Goal: Task Accomplishment & Management: Manage account settings

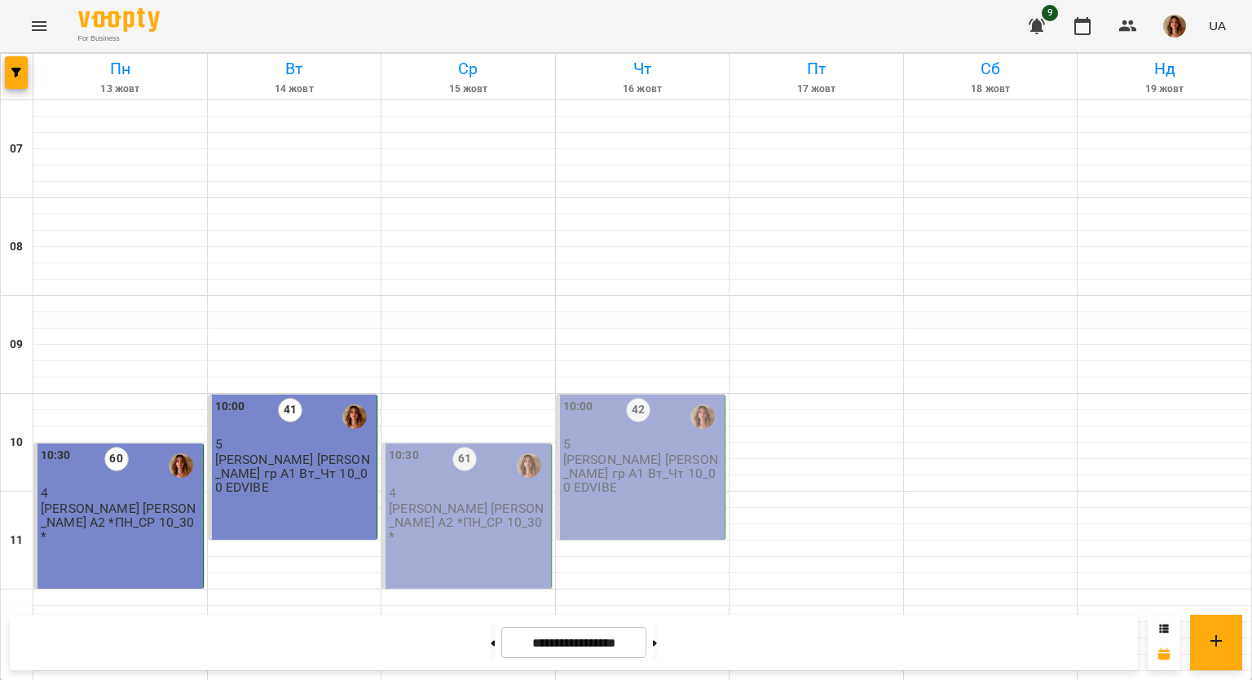
scroll to position [896, 0]
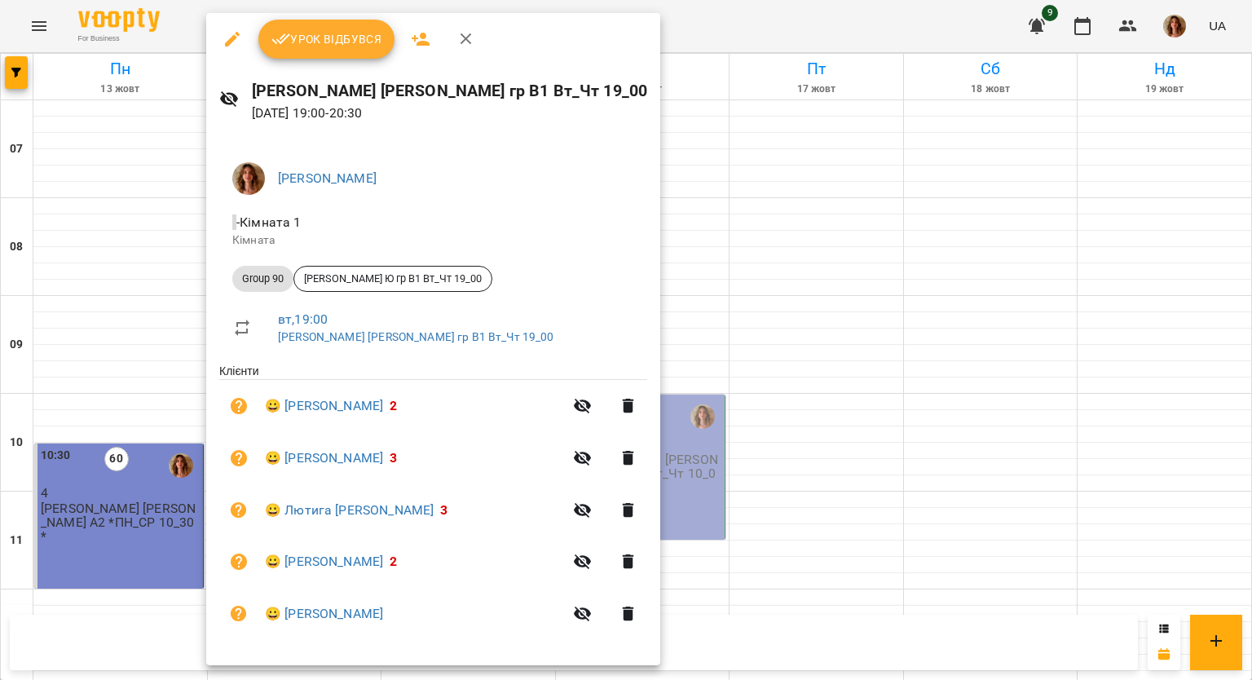
click at [317, 36] on span "Урок відбувся" at bounding box center [327, 39] width 111 height 20
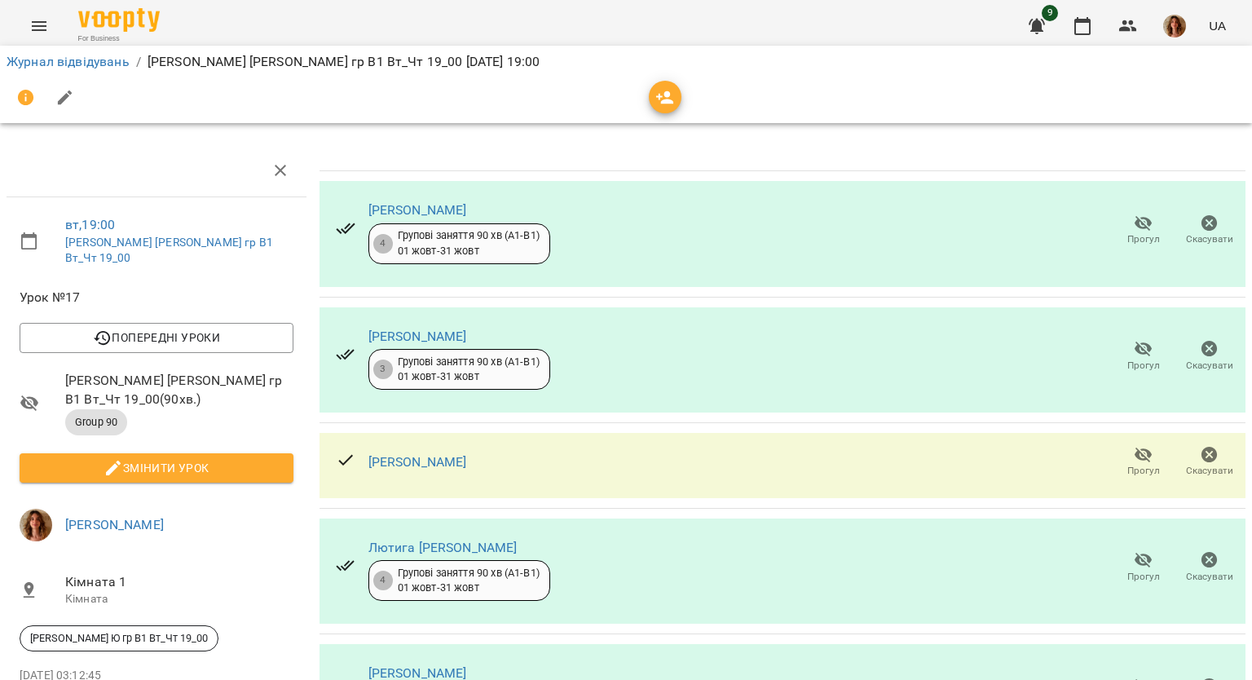
click at [78, 91] on button "button" at bounding box center [65, 97] width 39 height 39
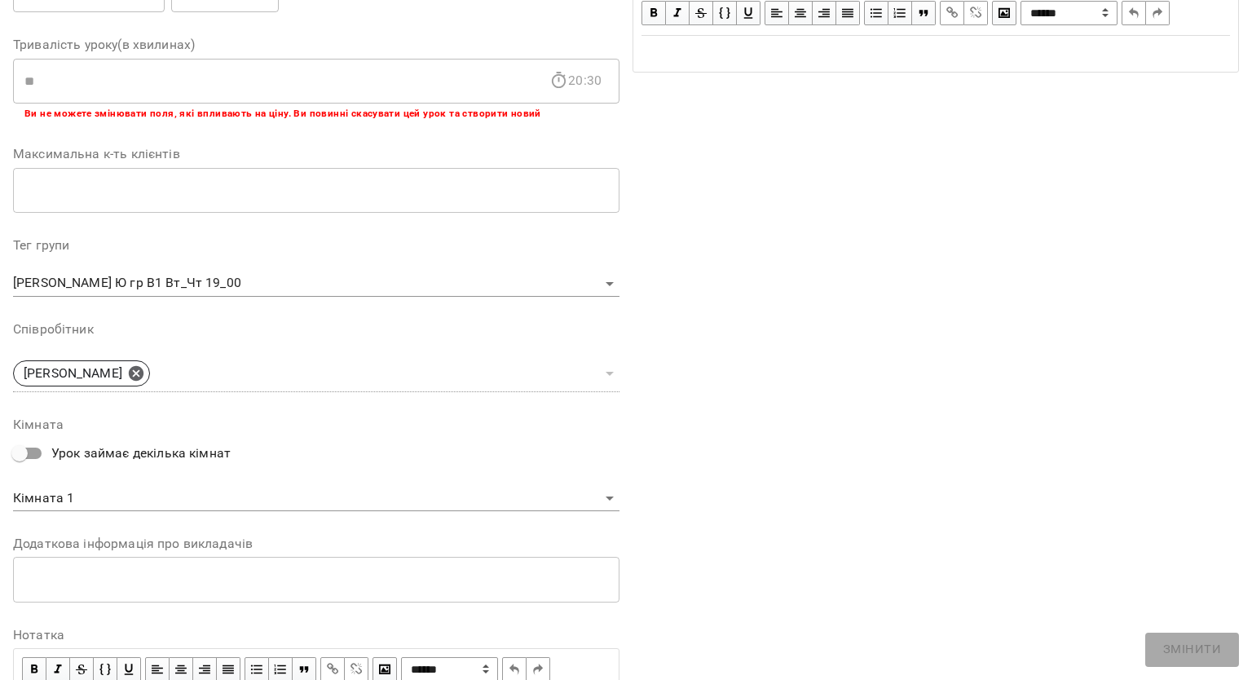
scroll to position [404, 0]
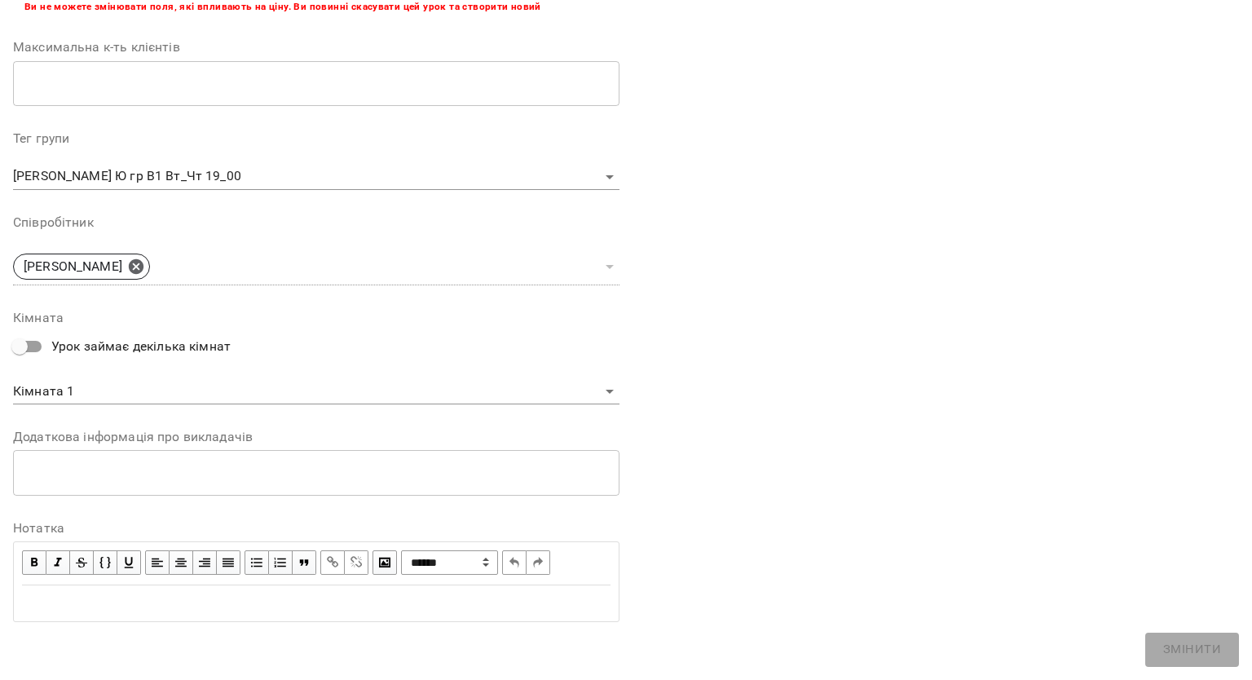
click at [121, 604] on div "Edit text" at bounding box center [316, 604] width 589 height 20
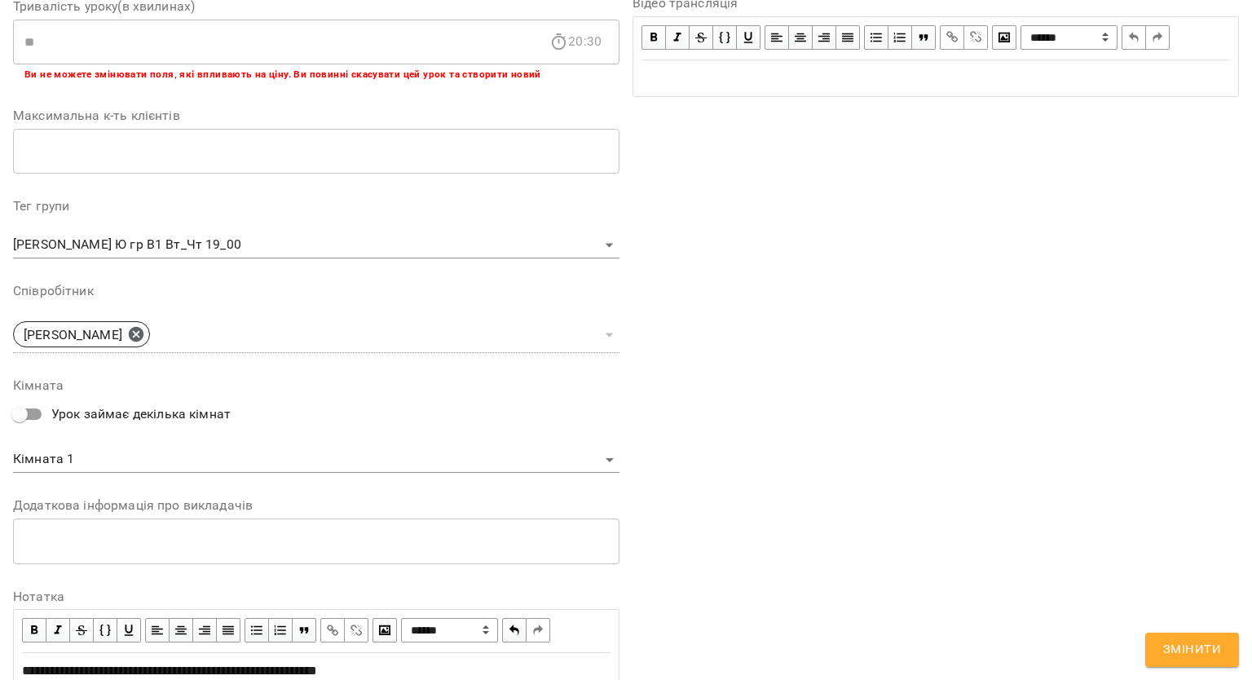
scroll to position [472, 0]
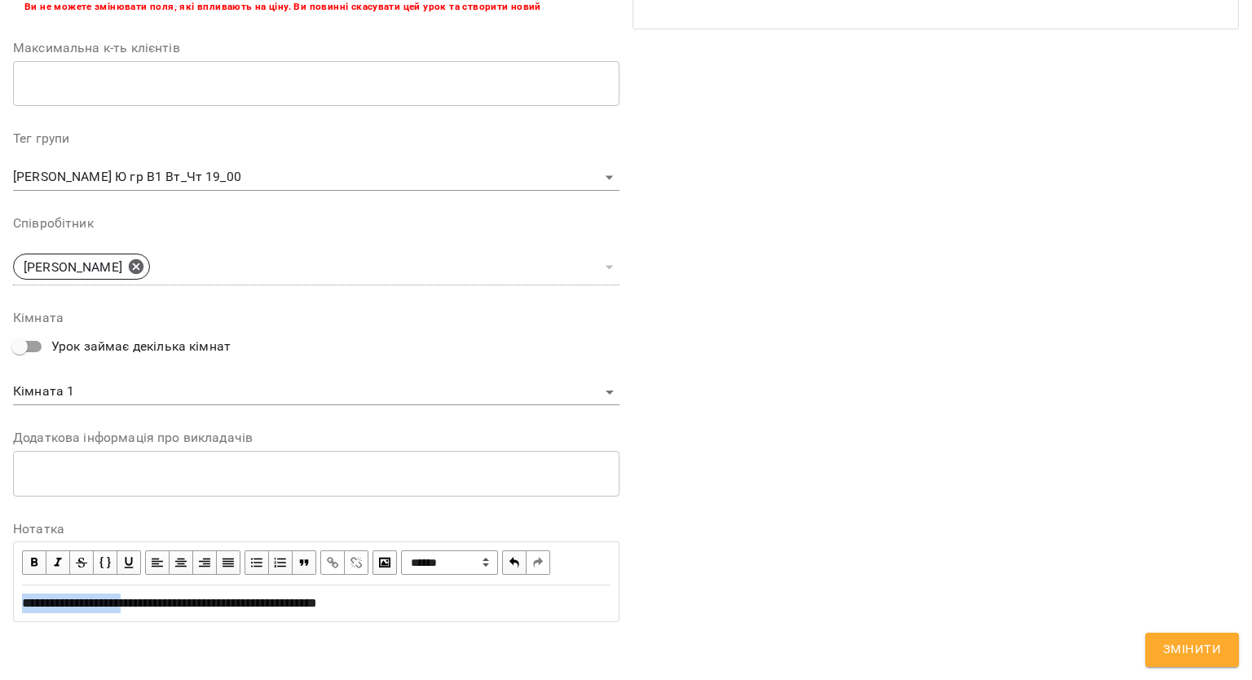
drag, startPoint x: 22, startPoint y: 601, endPoint x: 144, endPoint y: 611, distance: 122.7
click at [144, 611] on div "**********" at bounding box center [316, 604] width 589 height 20
click at [26, 556] on span "button" at bounding box center [34, 563] width 18 height 18
click at [454, 594] on div "**********" at bounding box center [316, 604] width 589 height 20
click at [1187, 656] on span "Змінити" at bounding box center [1192, 649] width 58 height 21
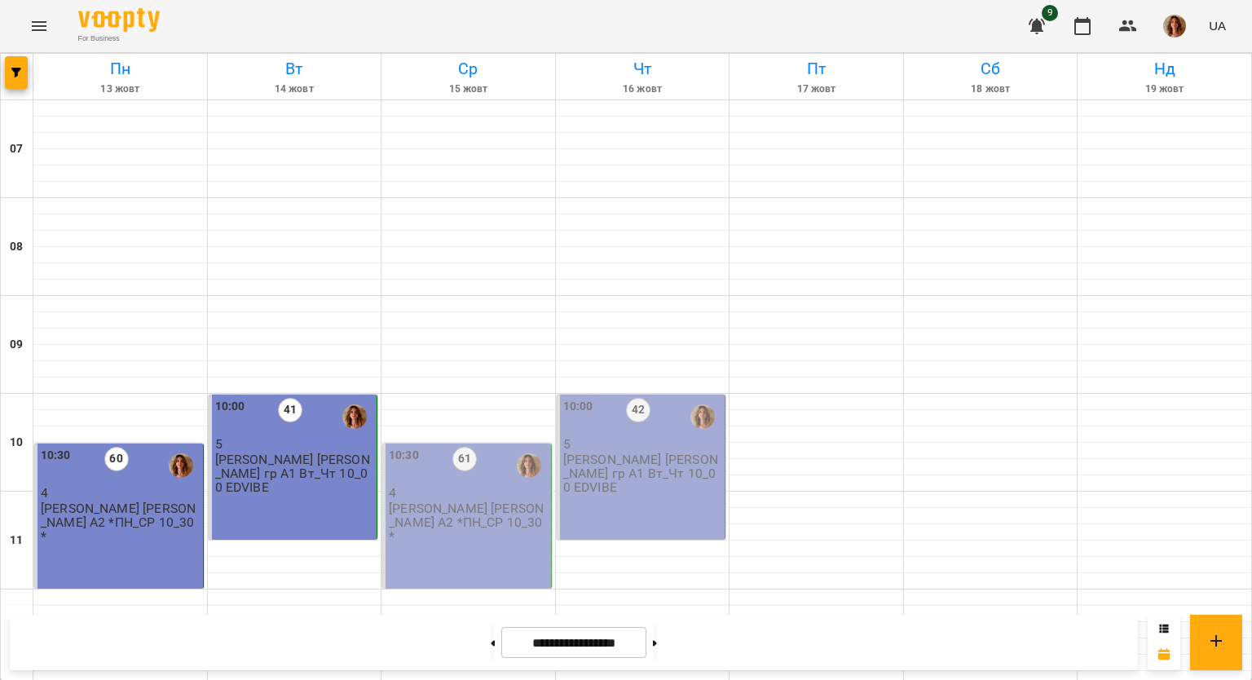
scroll to position [734, 0]
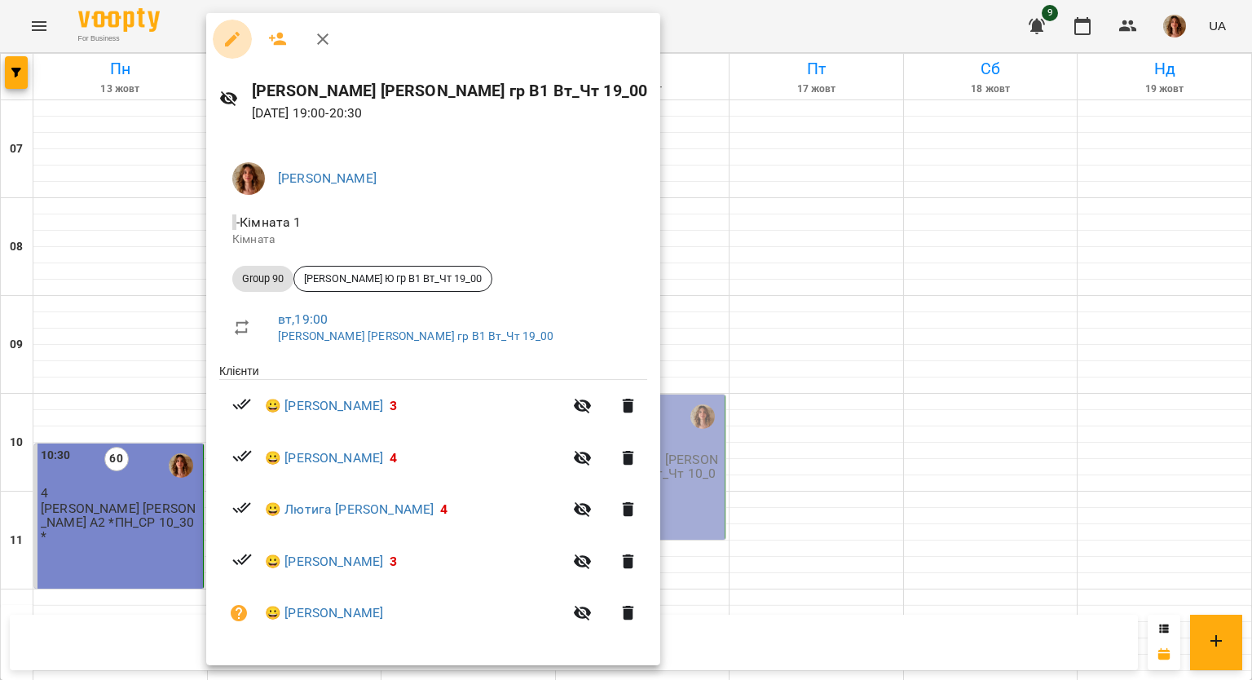
click at [227, 28] on button "button" at bounding box center [232, 39] width 39 height 39
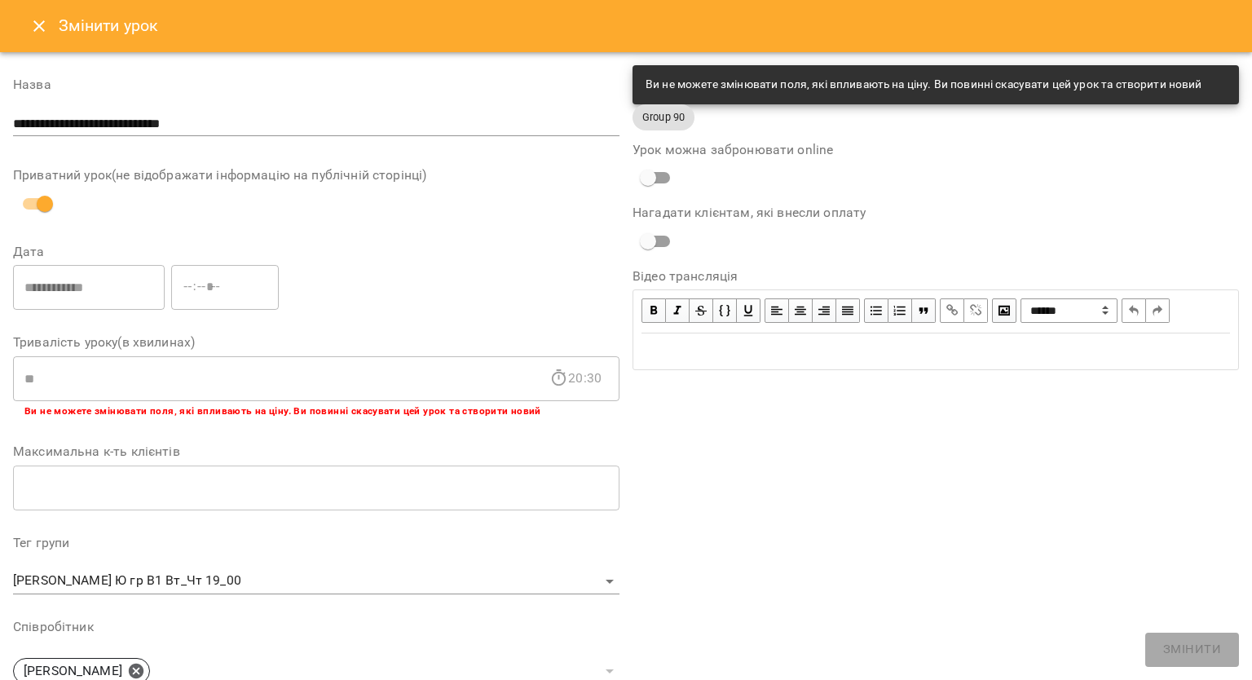
click at [39, 19] on icon "Close" at bounding box center [39, 26] width 20 height 20
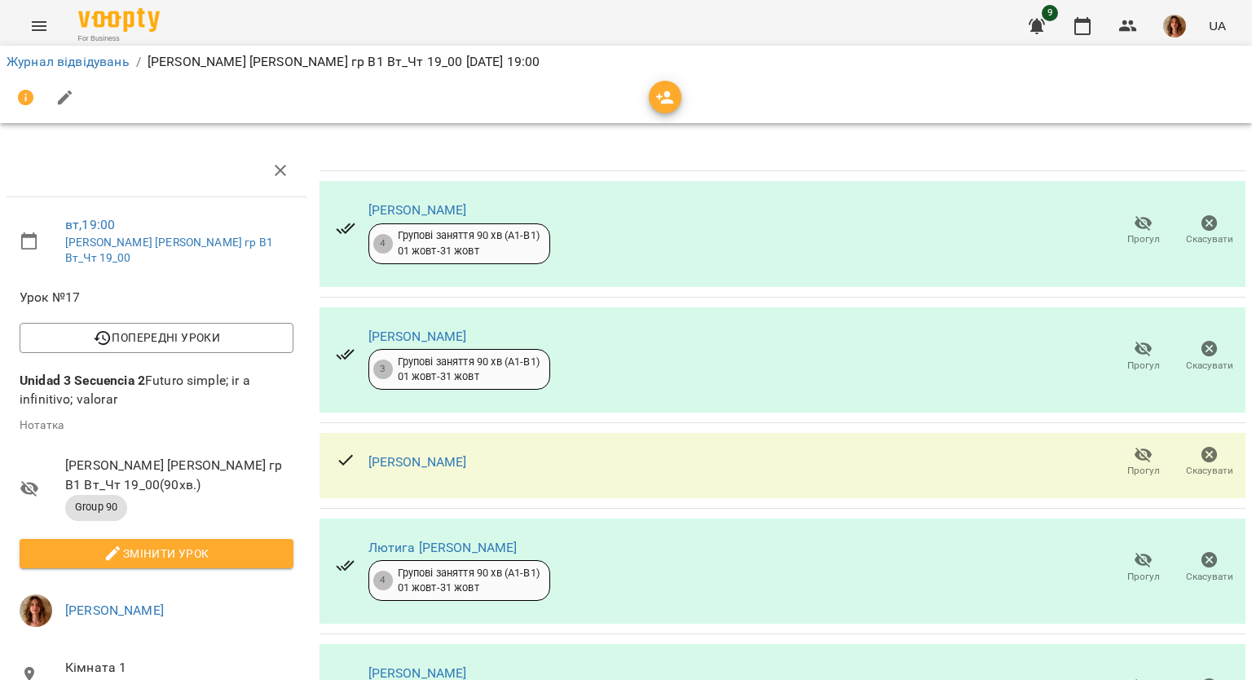
click at [65, 89] on icon "button" at bounding box center [65, 98] width 20 height 20
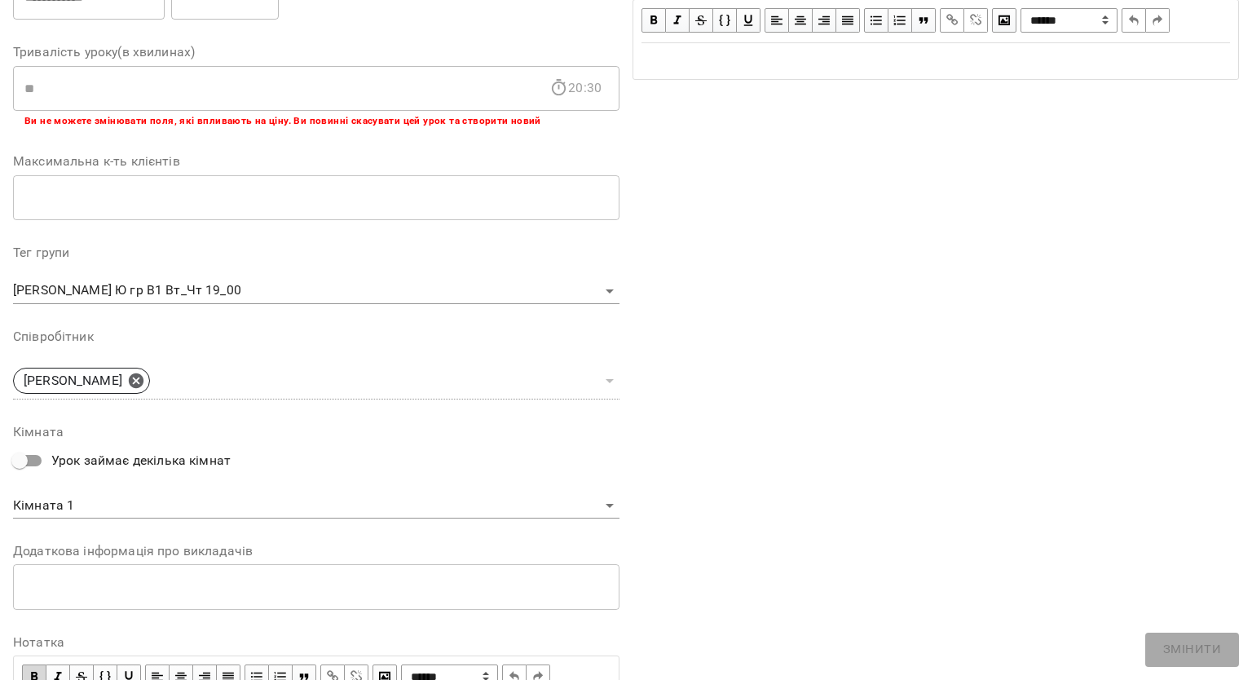
scroll to position [404, 0]
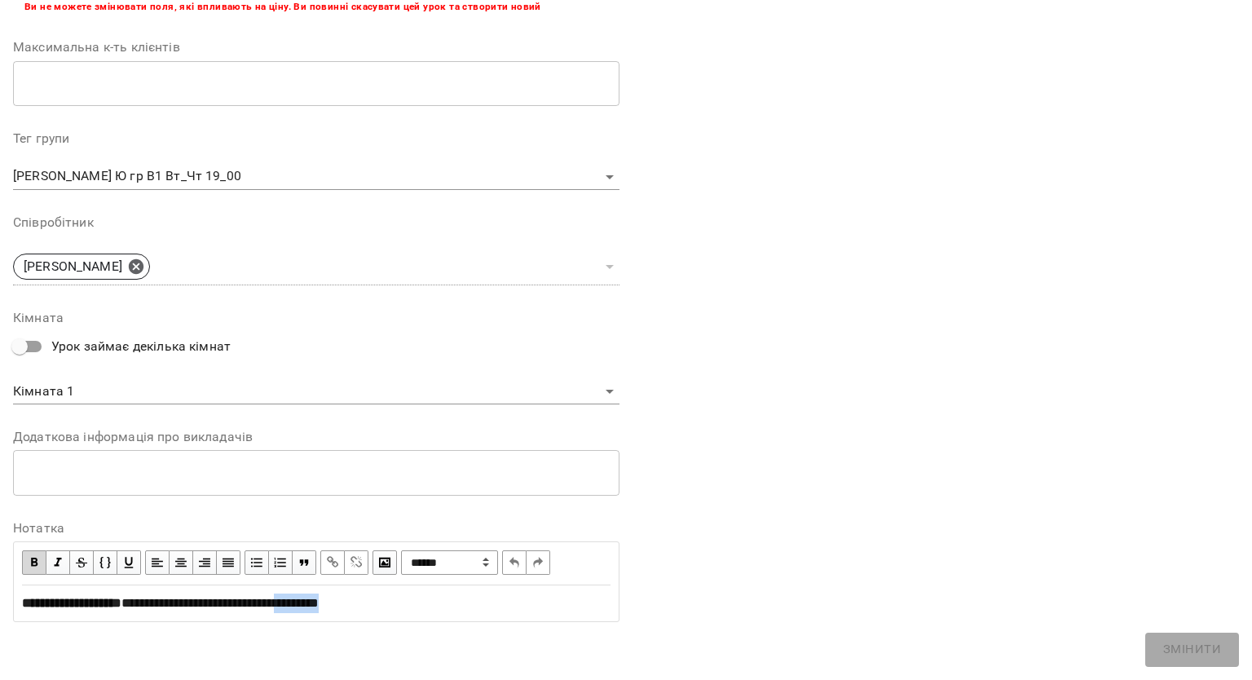
drag, startPoint x: 388, startPoint y: 602, endPoint x: 339, endPoint y: 598, distance: 49.1
click at [339, 598] on div "**********" at bounding box center [316, 604] width 589 height 20
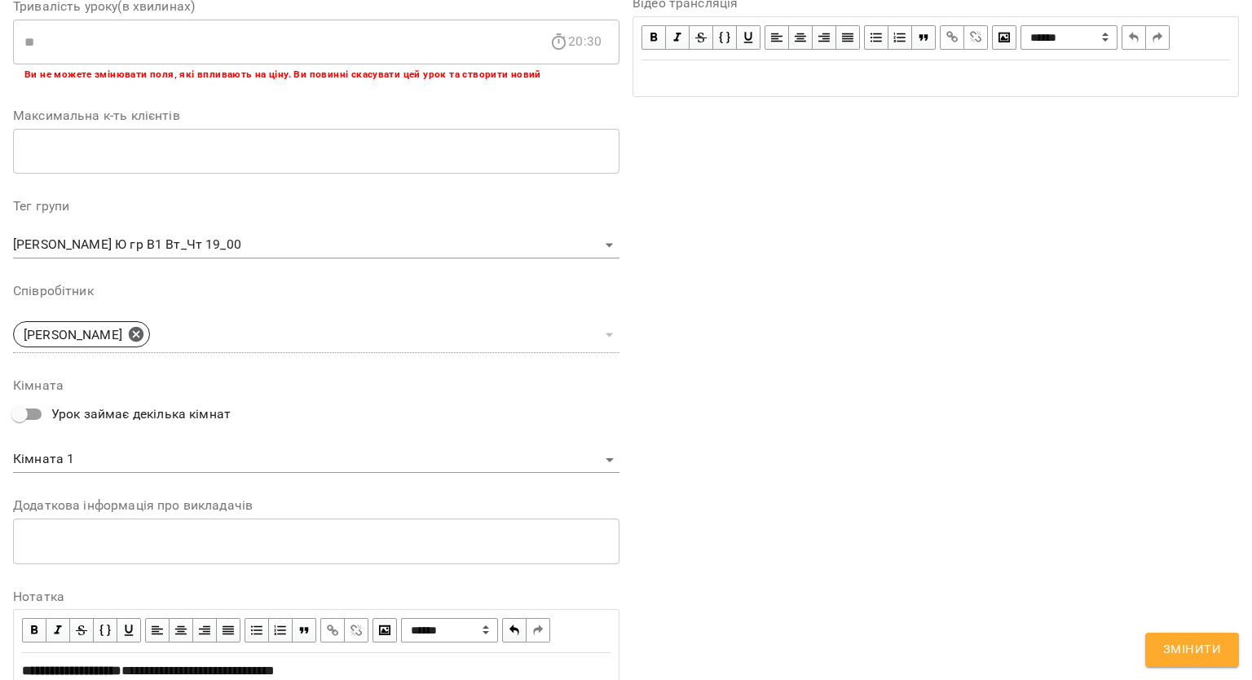
scroll to position [472, 0]
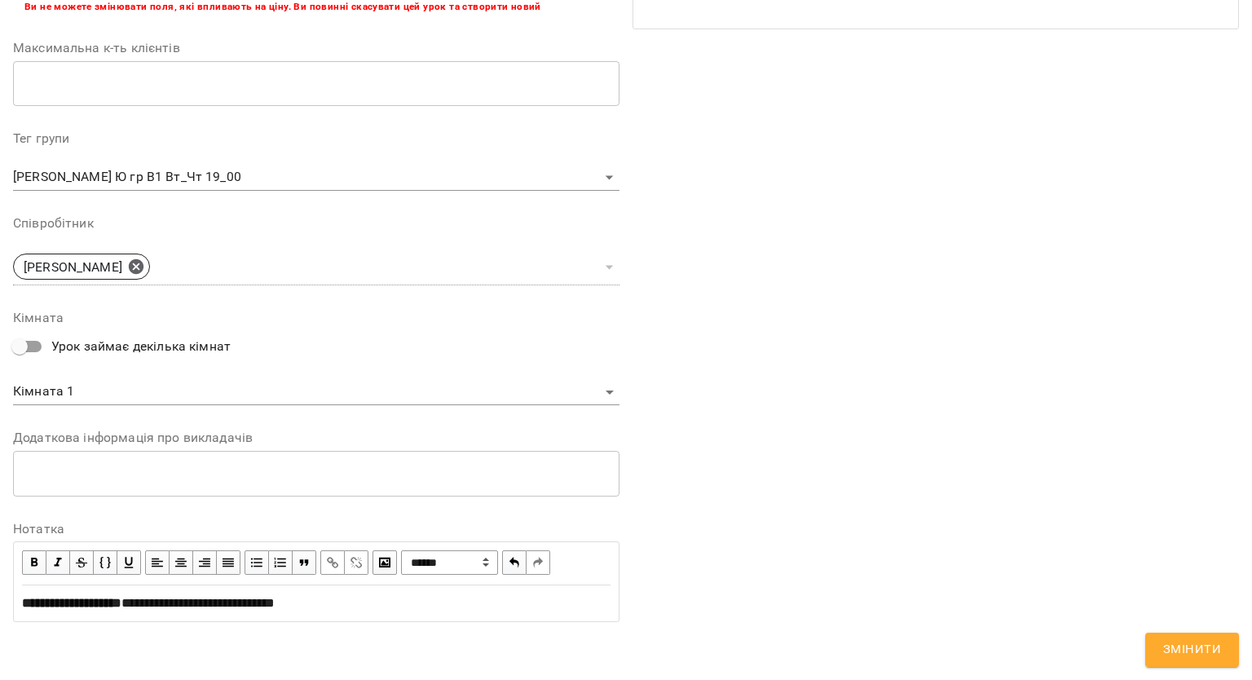
click at [1163, 639] on button "Змінити" at bounding box center [1193, 650] width 94 height 34
